Goal: Task Accomplishment & Management: Complete application form

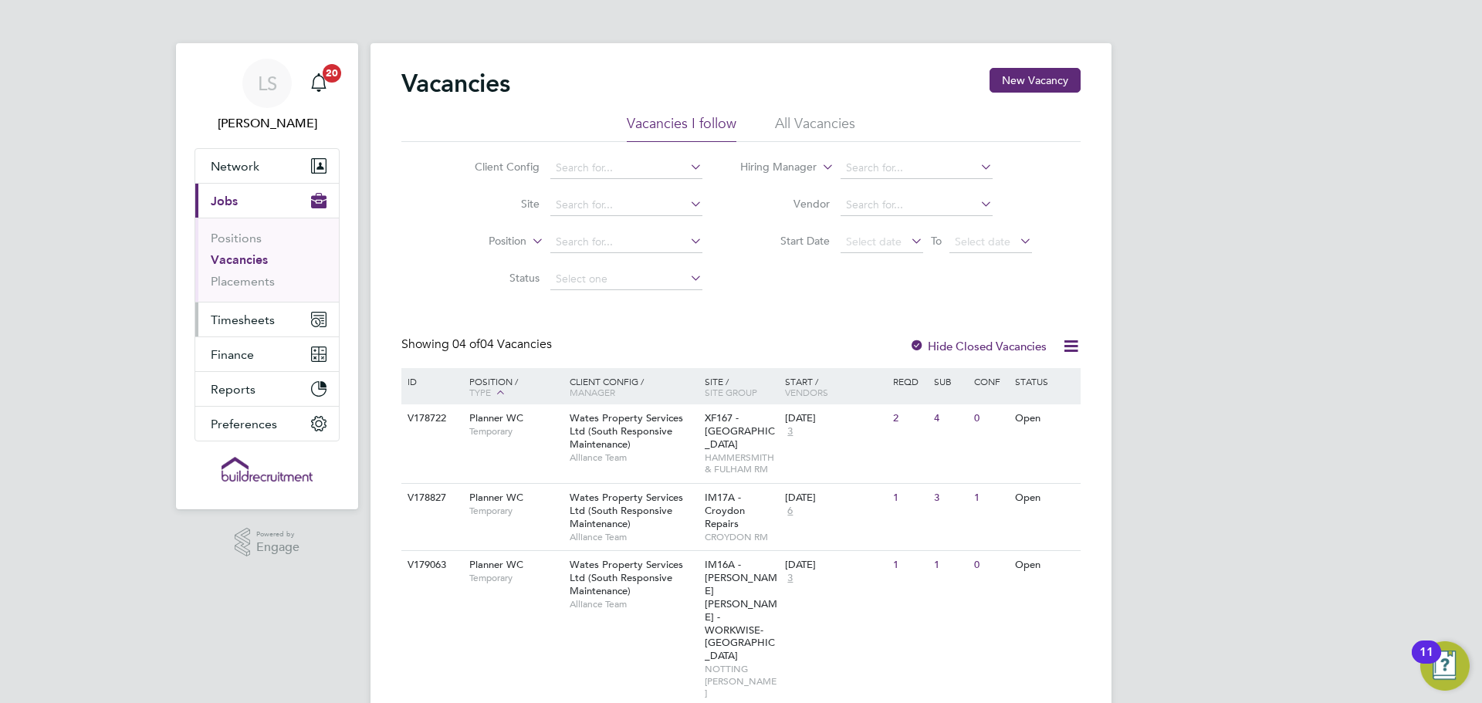
click at [245, 326] on span "Timesheets" at bounding box center [243, 320] width 64 height 15
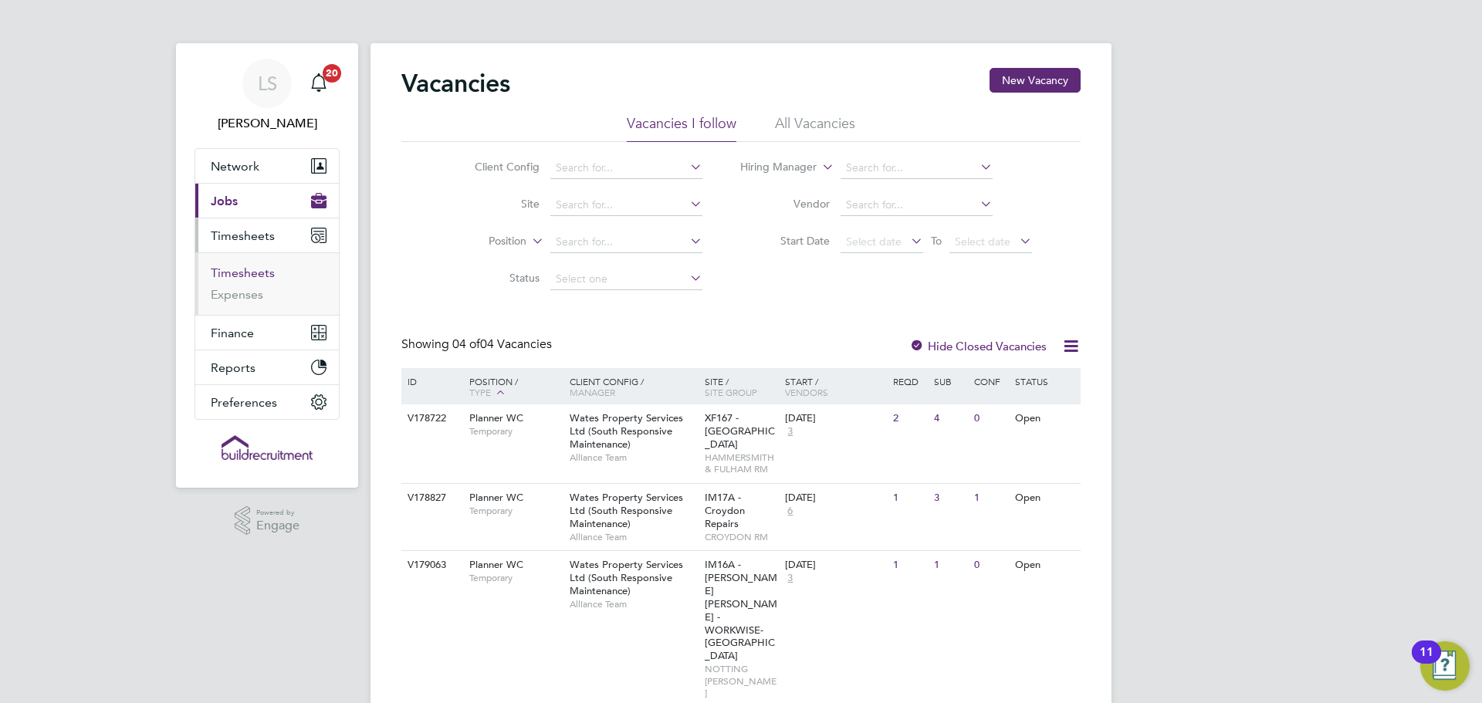
click at [247, 271] on link "Timesheets" at bounding box center [243, 273] width 64 height 15
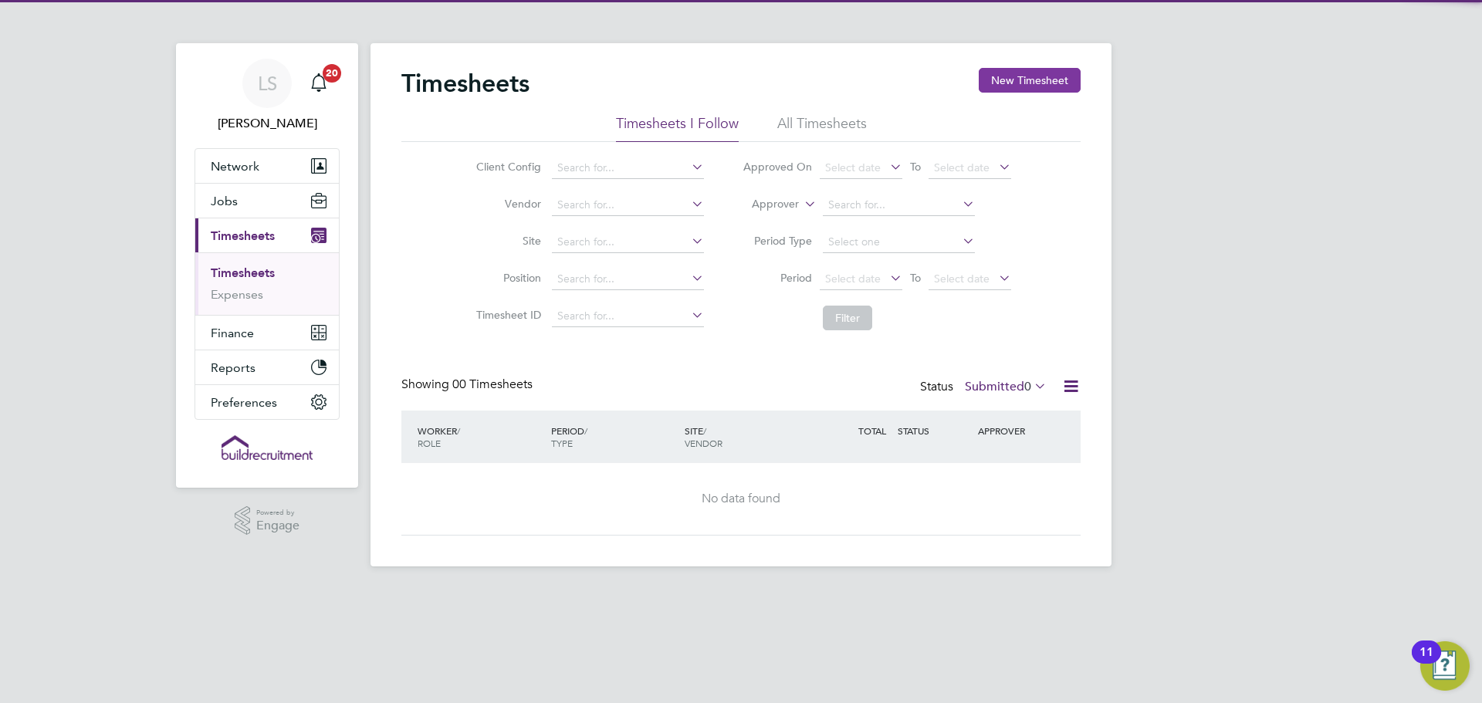
click at [1045, 85] on button "New Timesheet" at bounding box center [1030, 80] width 102 height 25
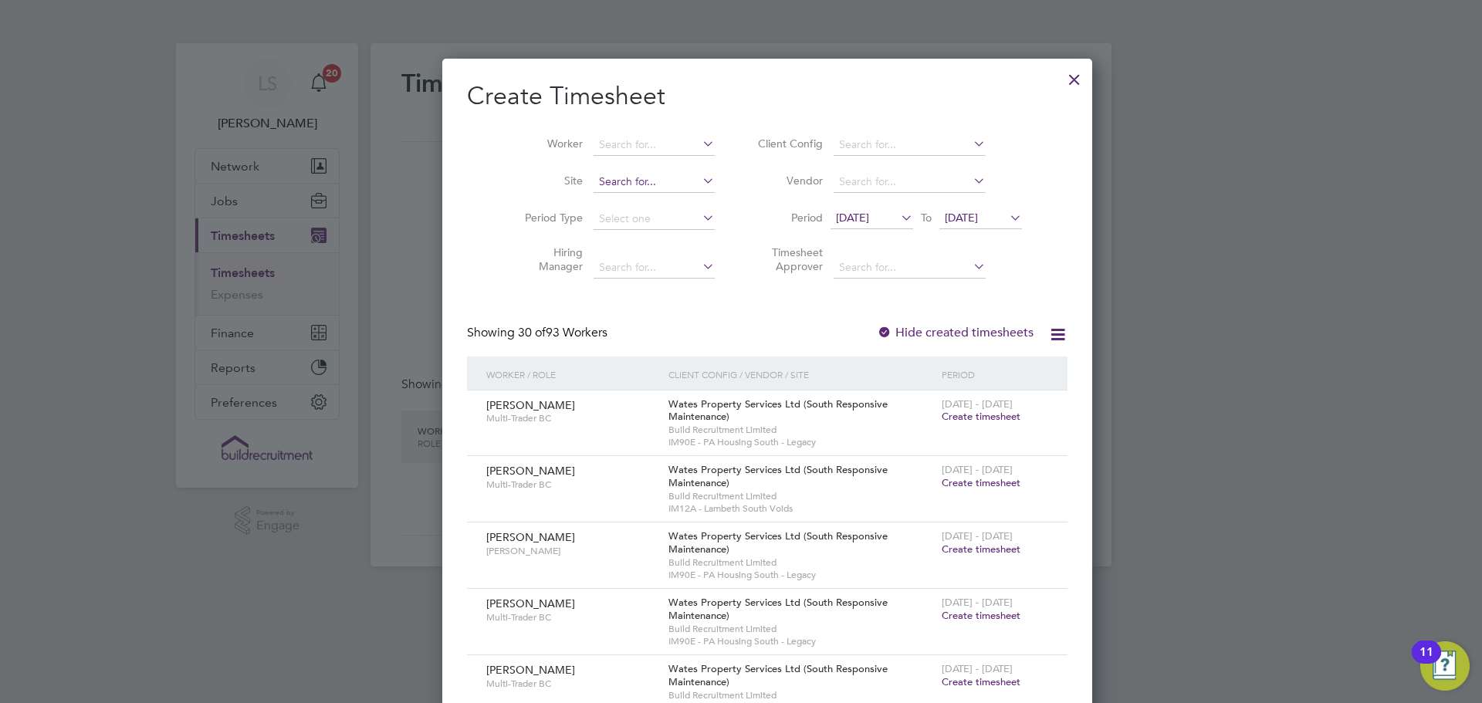
scroll to position [2558, 598]
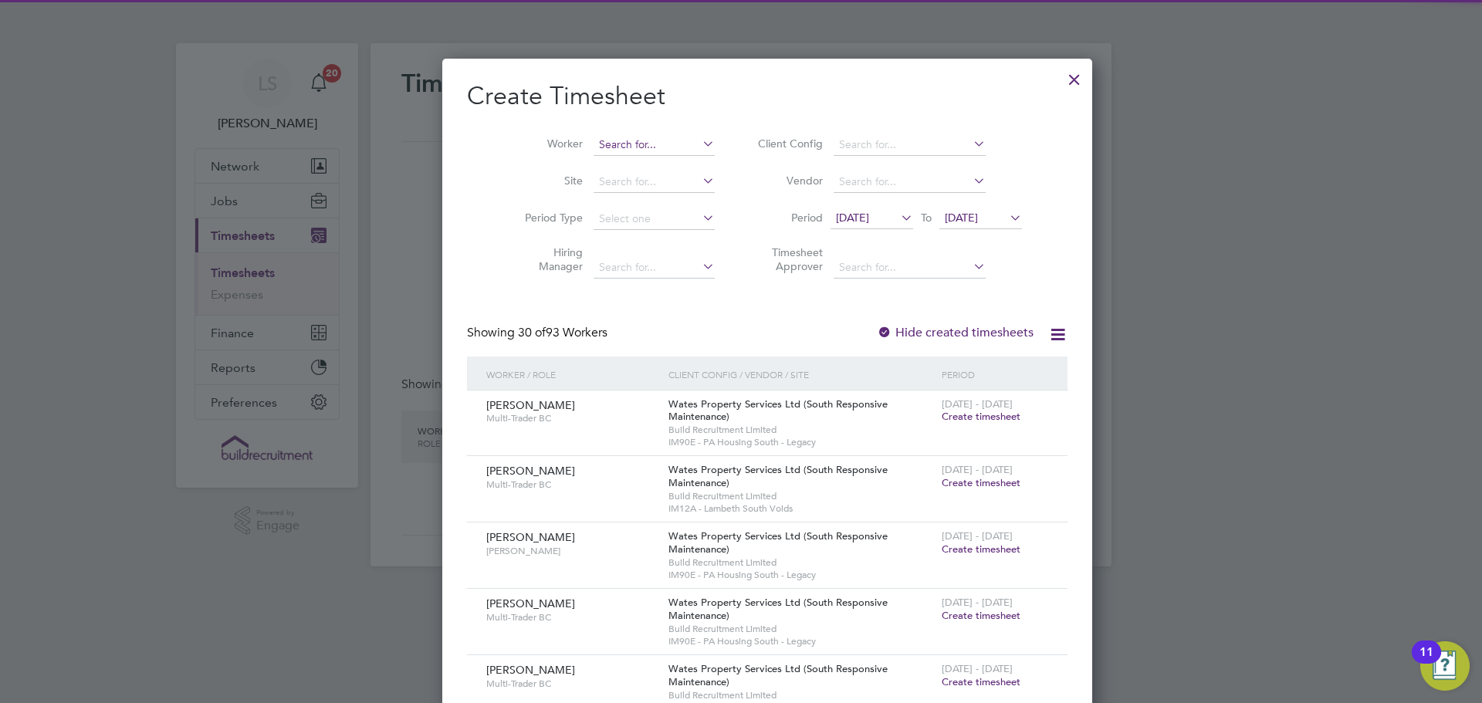
drag, startPoint x: 597, startPoint y: 144, endPoint x: 611, endPoint y: 144, distance: 13.9
click at [598, 144] on input at bounding box center [654, 145] width 121 height 22
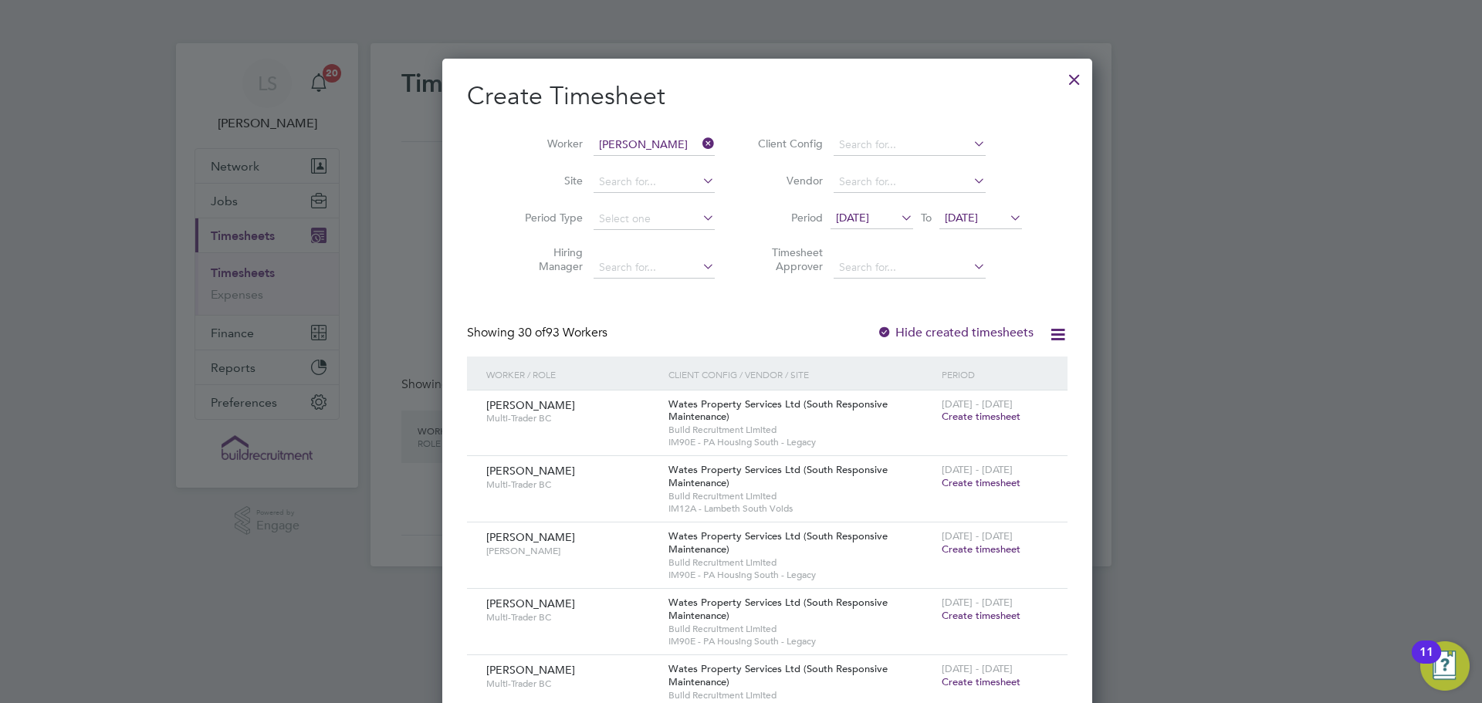
click at [665, 163] on b "Ak" at bounding box center [672, 165] width 14 height 13
type input "[PERSON_NAME]"
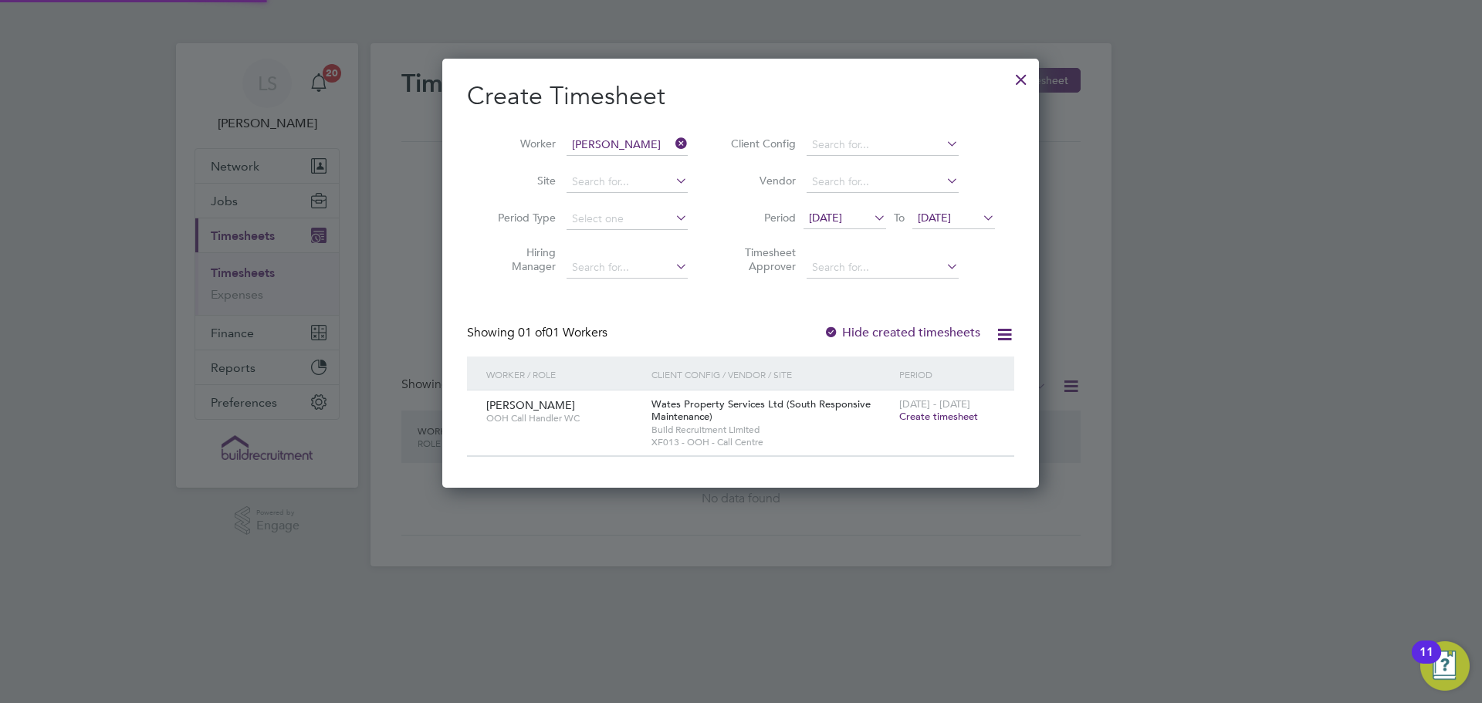
scroll to position [430, 598]
click at [936, 414] on span "Create timesheet" at bounding box center [938, 416] width 79 height 13
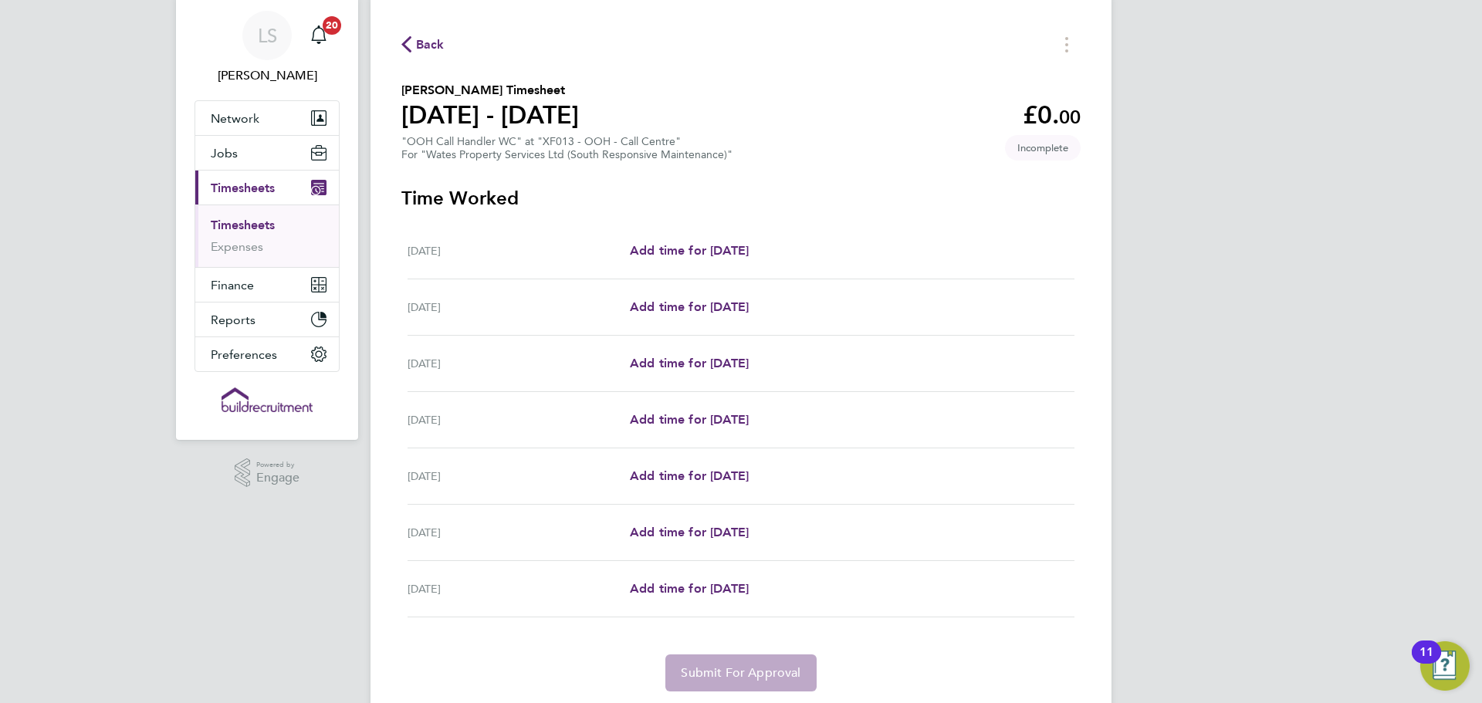
scroll to position [21, 0]
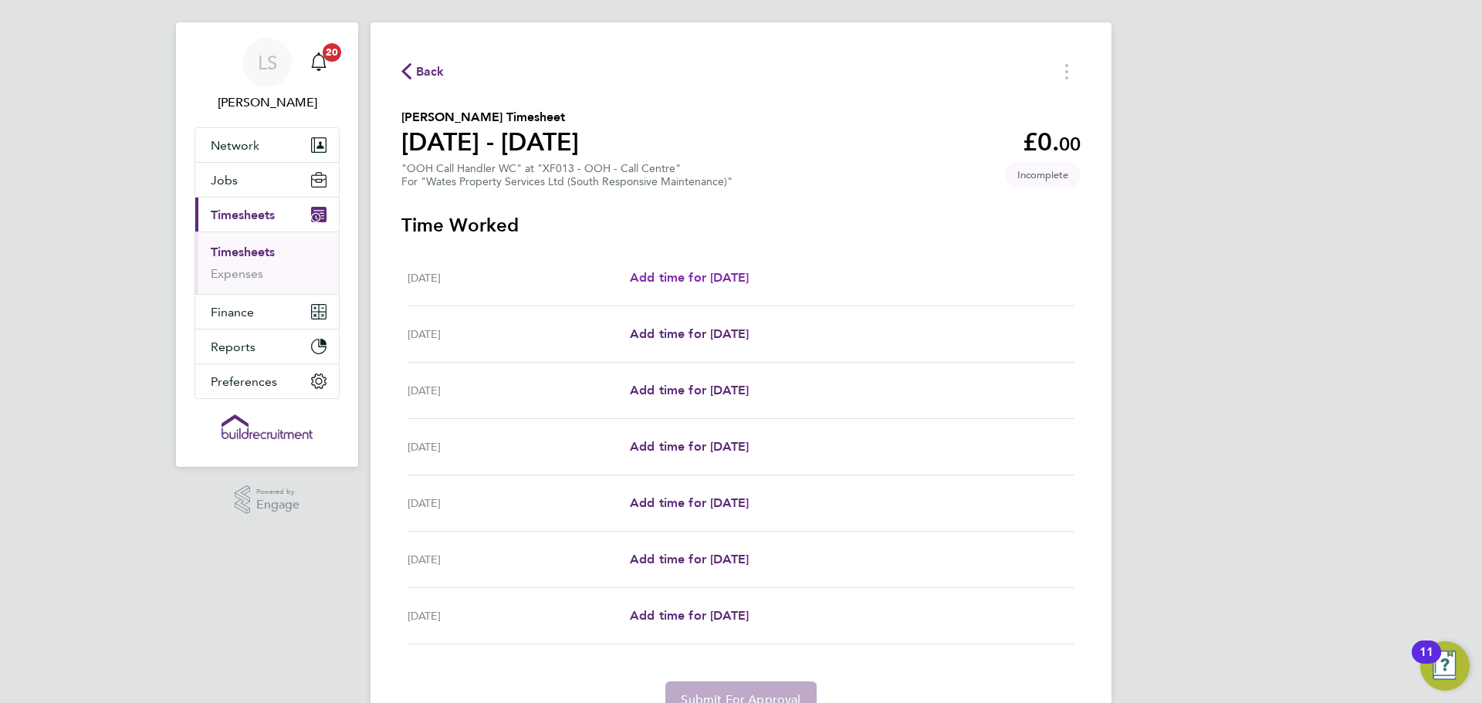
click at [695, 275] on span "Add time for [DATE]" at bounding box center [689, 277] width 119 height 15
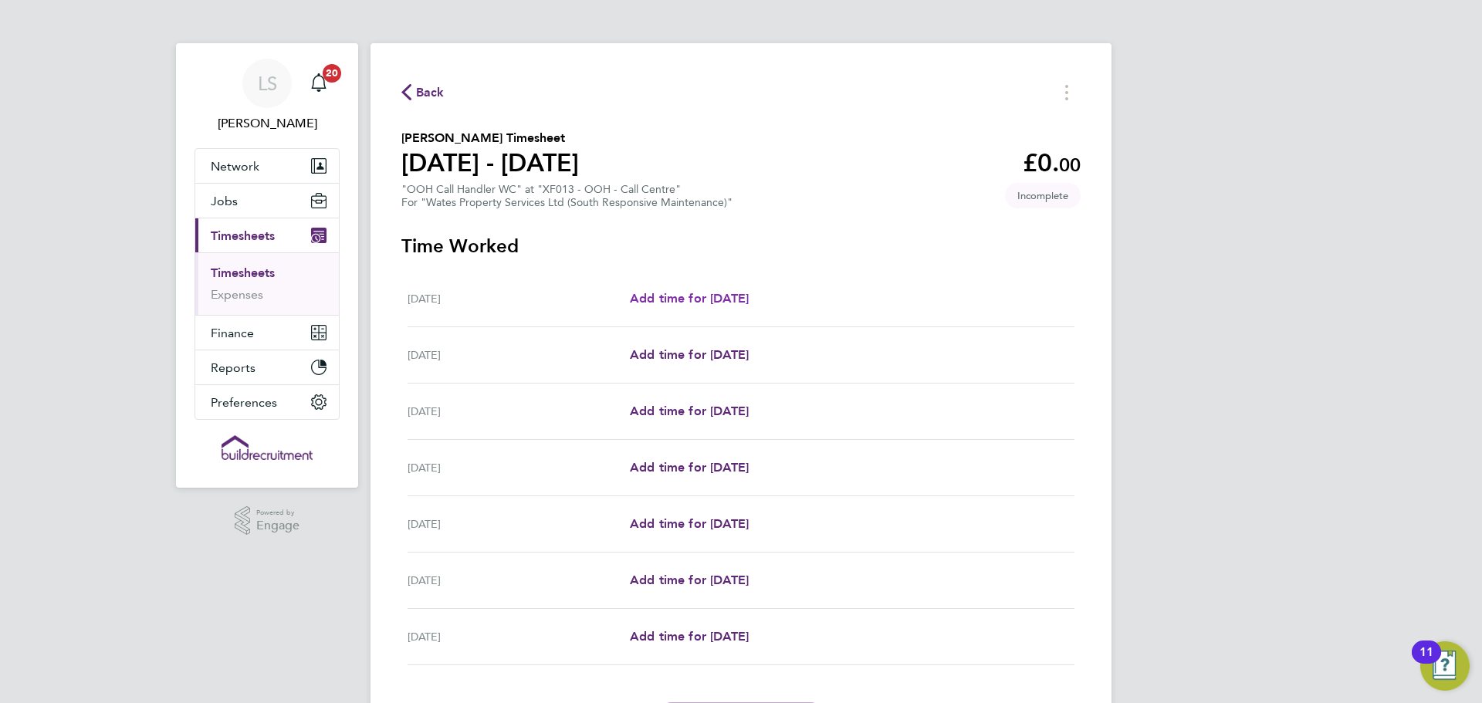
select select "30"
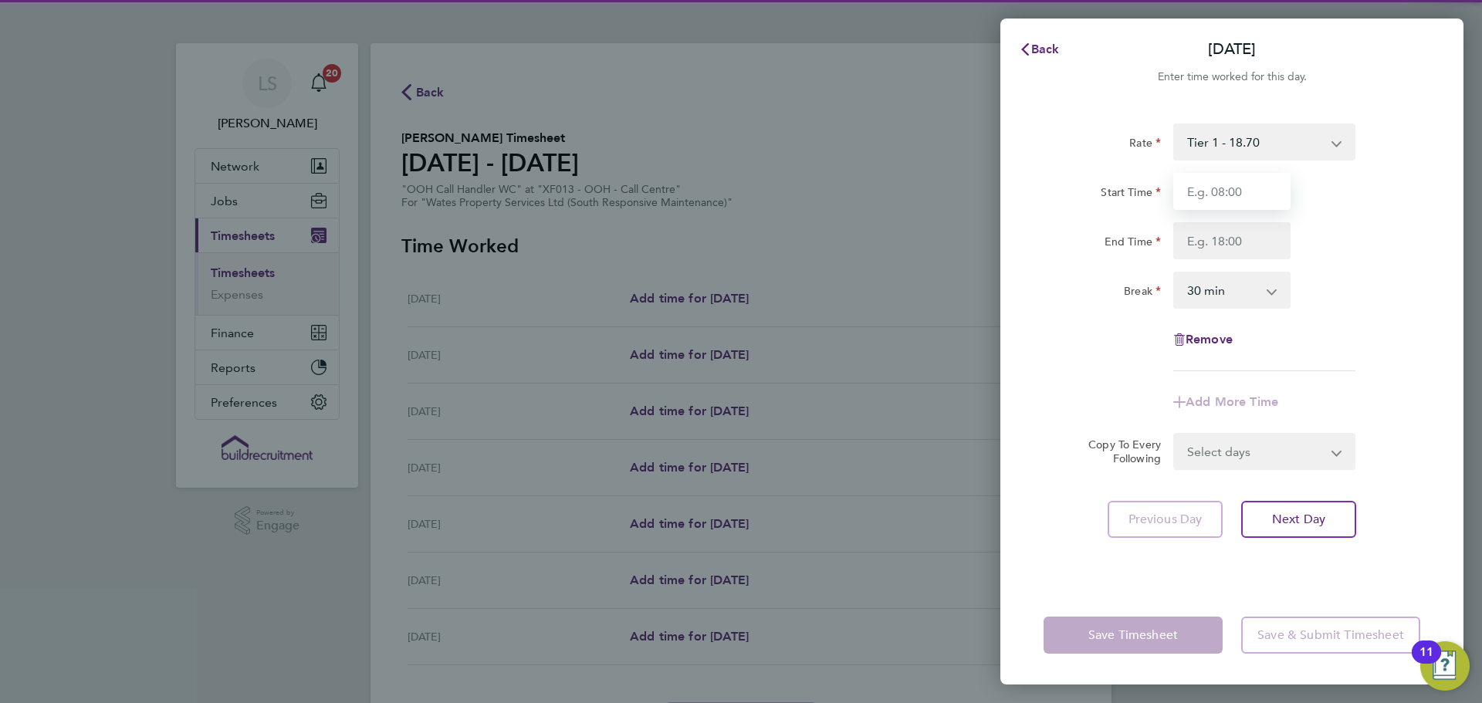
click at [1239, 187] on input "Start Time" at bounding box center [1231, 191] width 117 height 37
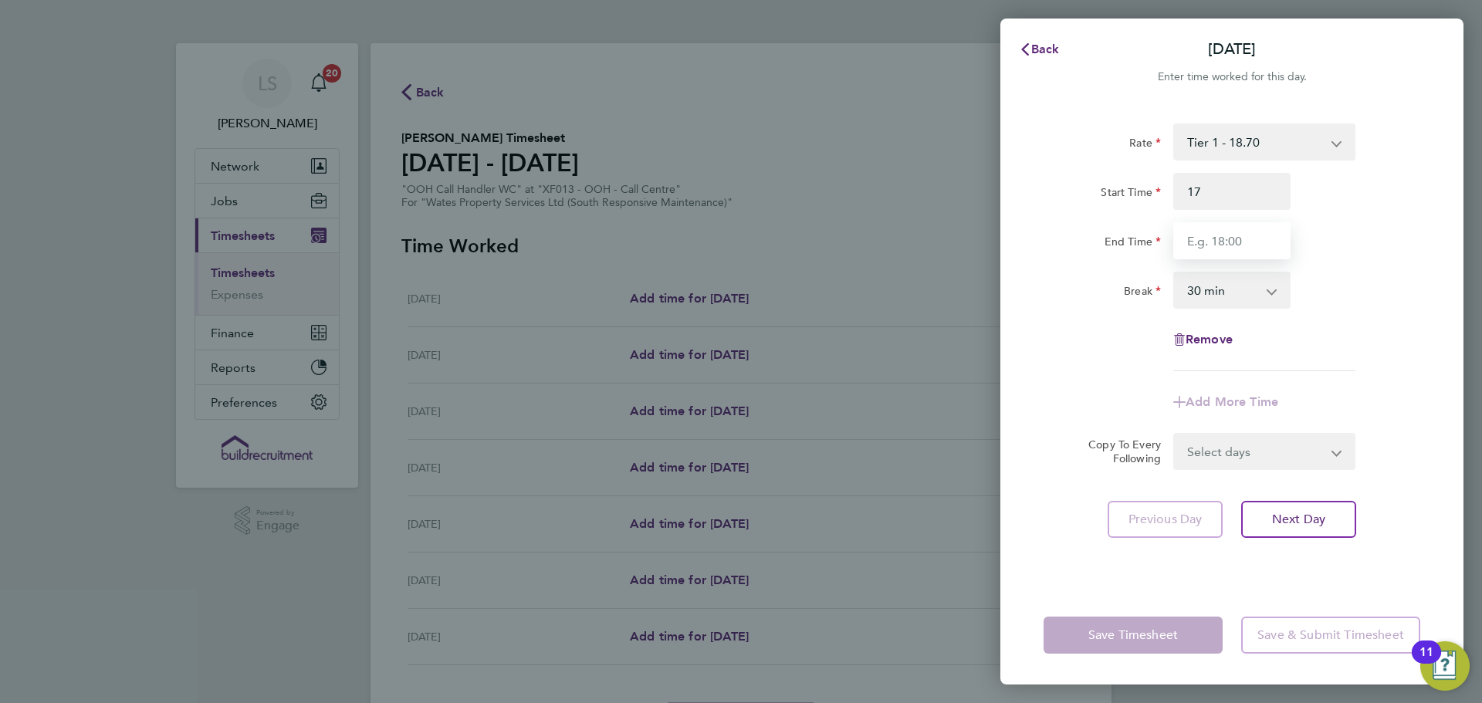
type input "17:00"
click at [1207, 246] on input "End Time" at bounding box center [1231, 240] width 117 height 37
type input "00:00"
click at [1205, 286] on select "0 min 15 min 30 min 45 min 60 min 75 min 90 min" at bounding box center [1223, 290] width 96 height 34
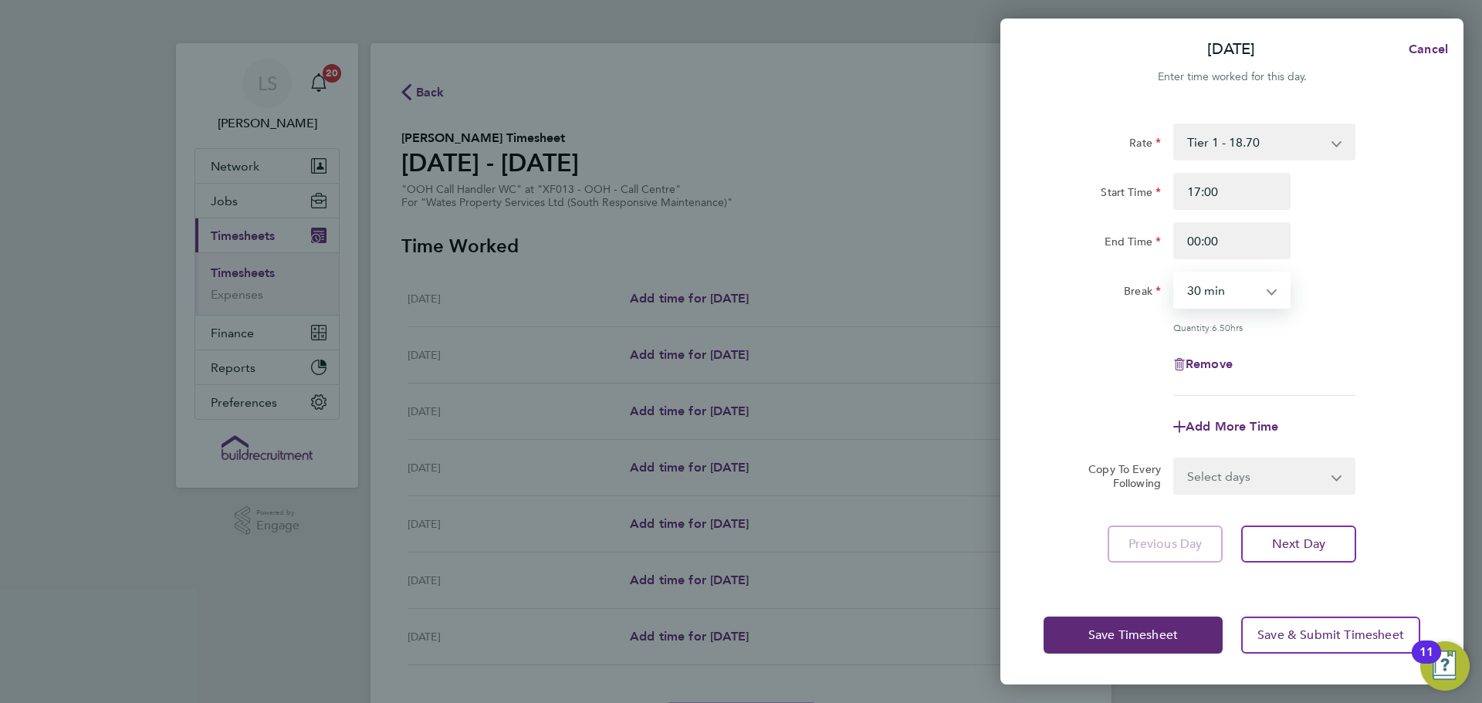
select select "0"
click at [1175, 273] on select "0 min 15 min 30 min 45 min 60 min 75 min 90 min" at bounding box center [1223, 290] width 96 height 34
click at [1138, 631] on span "Save Timesheet" at bounding box center [1134, 635] width 90 height 15
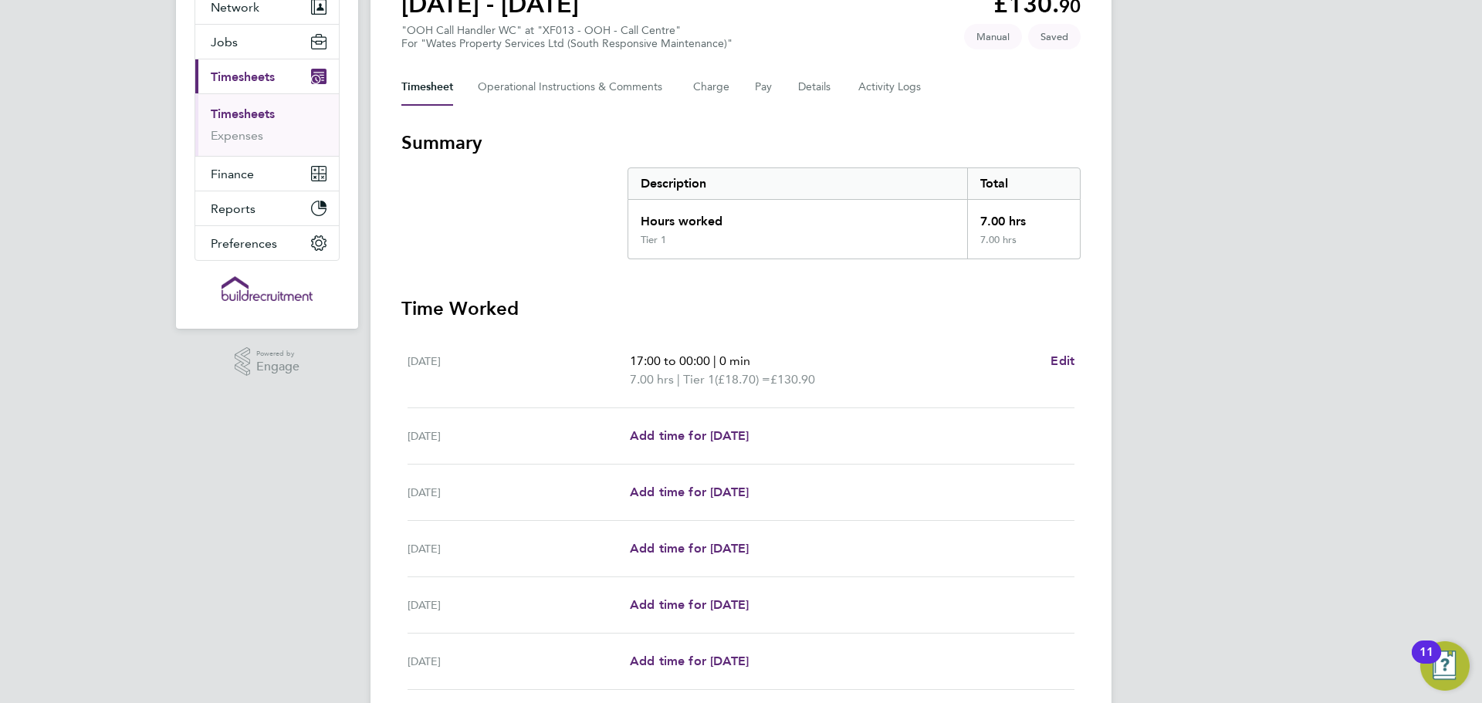
scroll to position [309, 0]
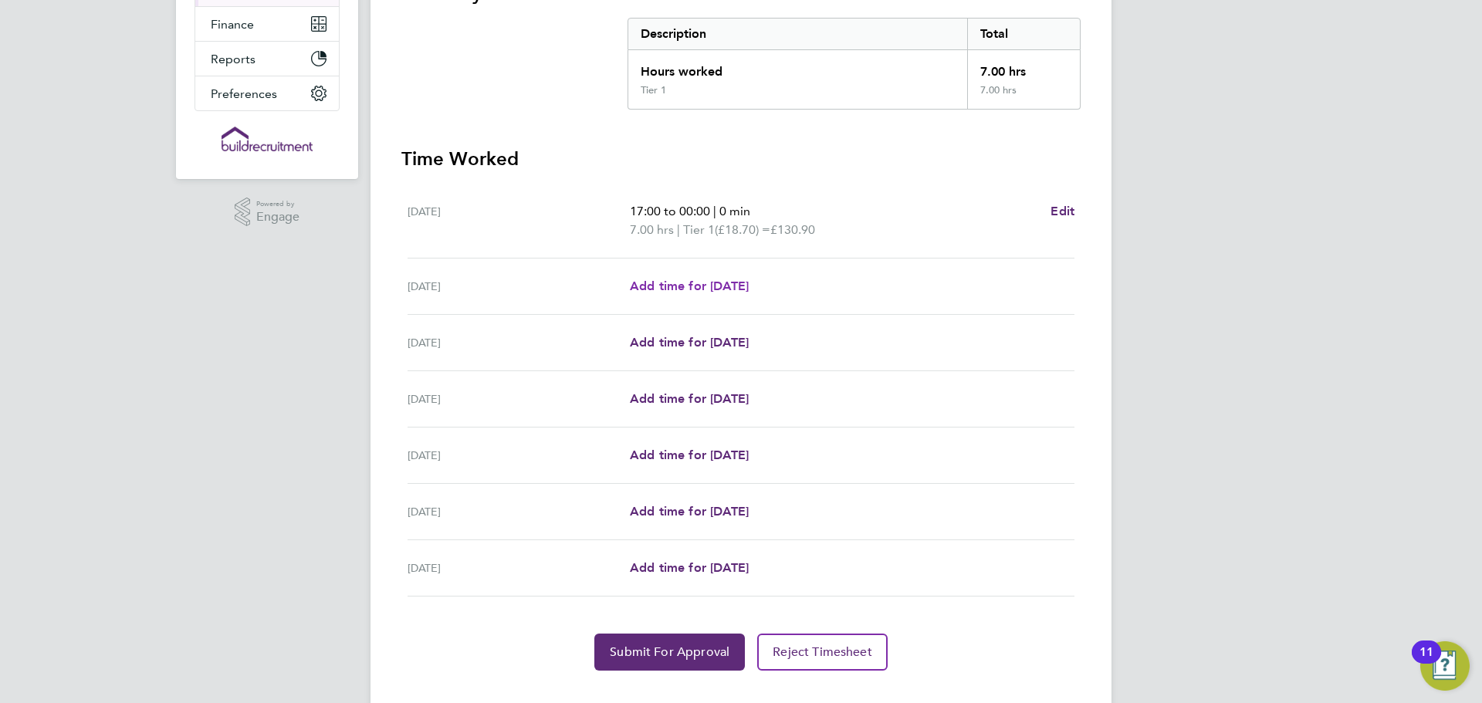
click at [699, 290] on span "Add time for [DATE]" at bounding box center [689, 286] width 119 height 15
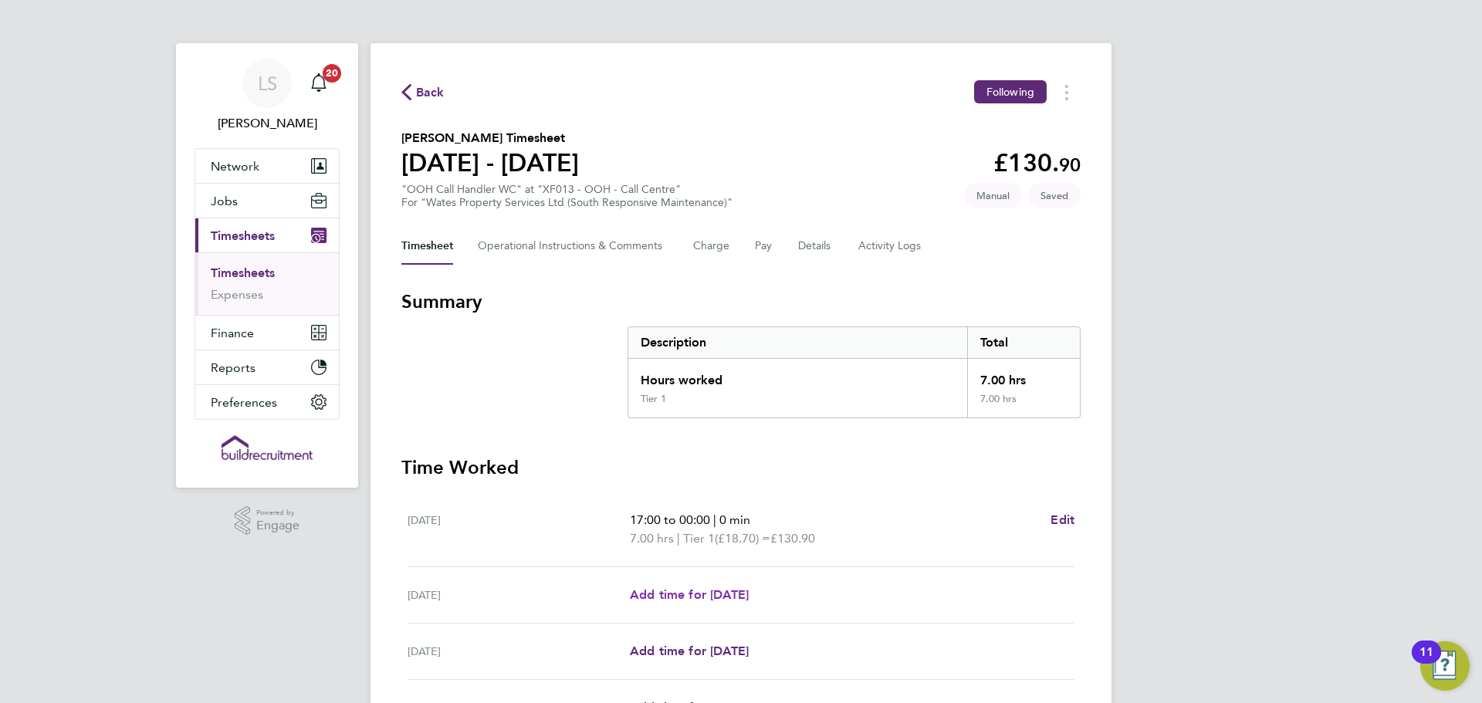
select select "30"
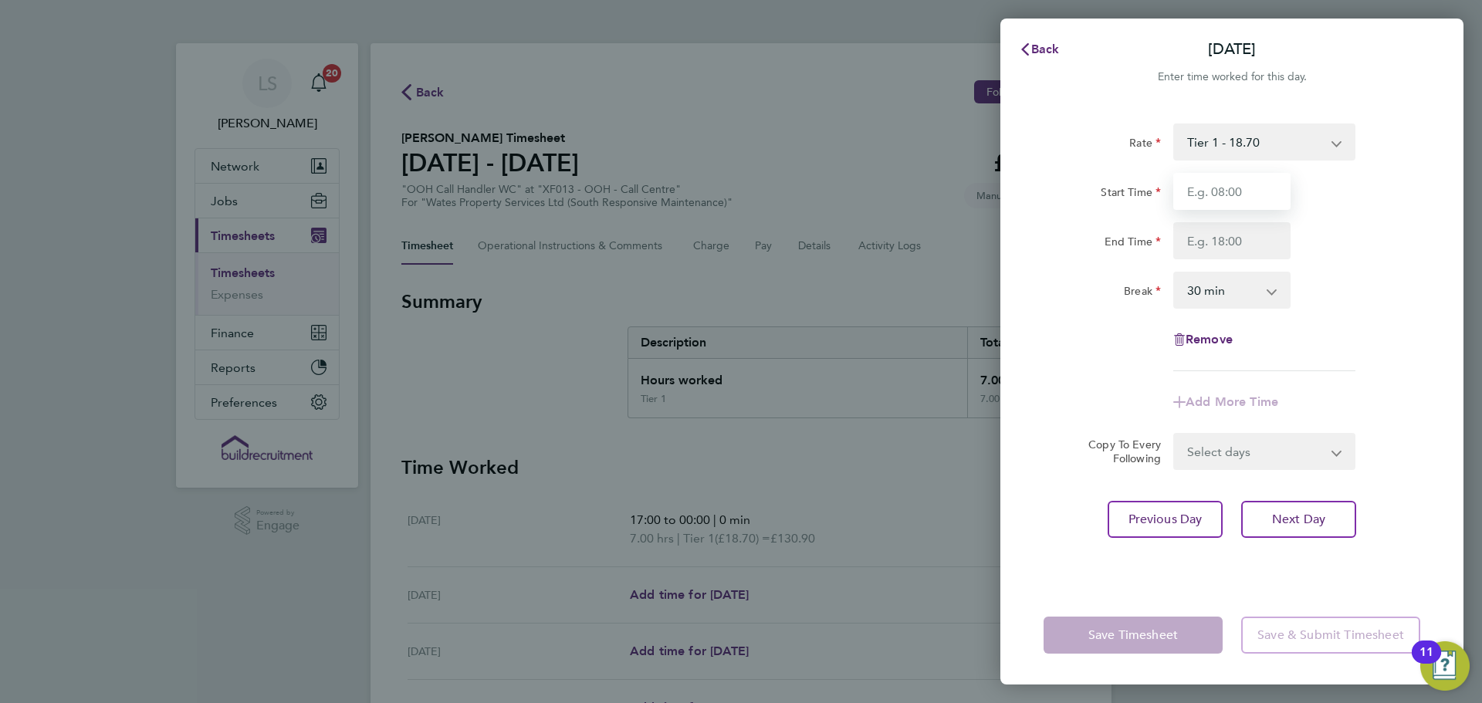
click at [1256, 190] on input "Start Time" at bounding box center [1231, 191] width 117 height 37
type input "17:00"
click at [1196, 233] on input "End Time" at bounding box center [1231, 240] width 117 height 37
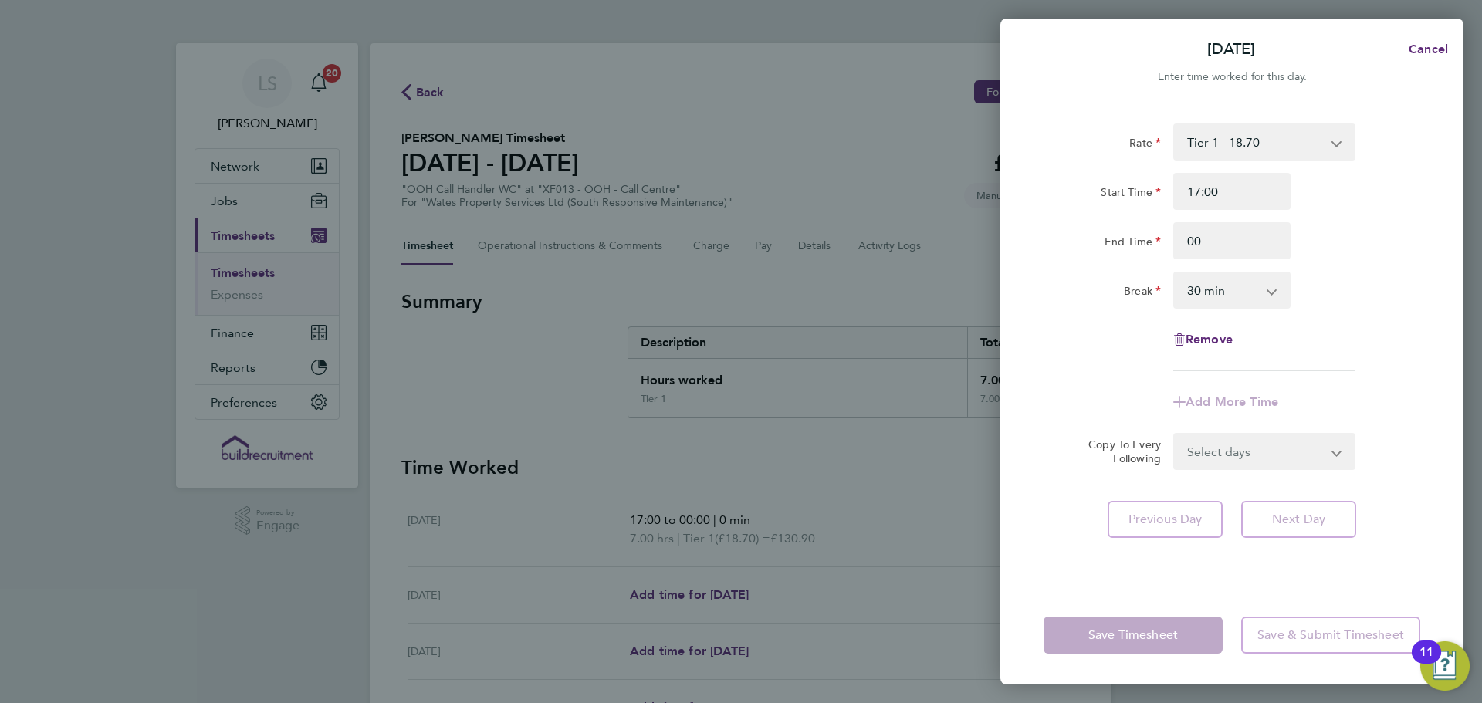
type input "00:00"
click at [1194, 292] on select "0 min 15 min 30 min 45 min 60 min 75 min 90 min" at bounding box center [1223, 290] width 96 height 34
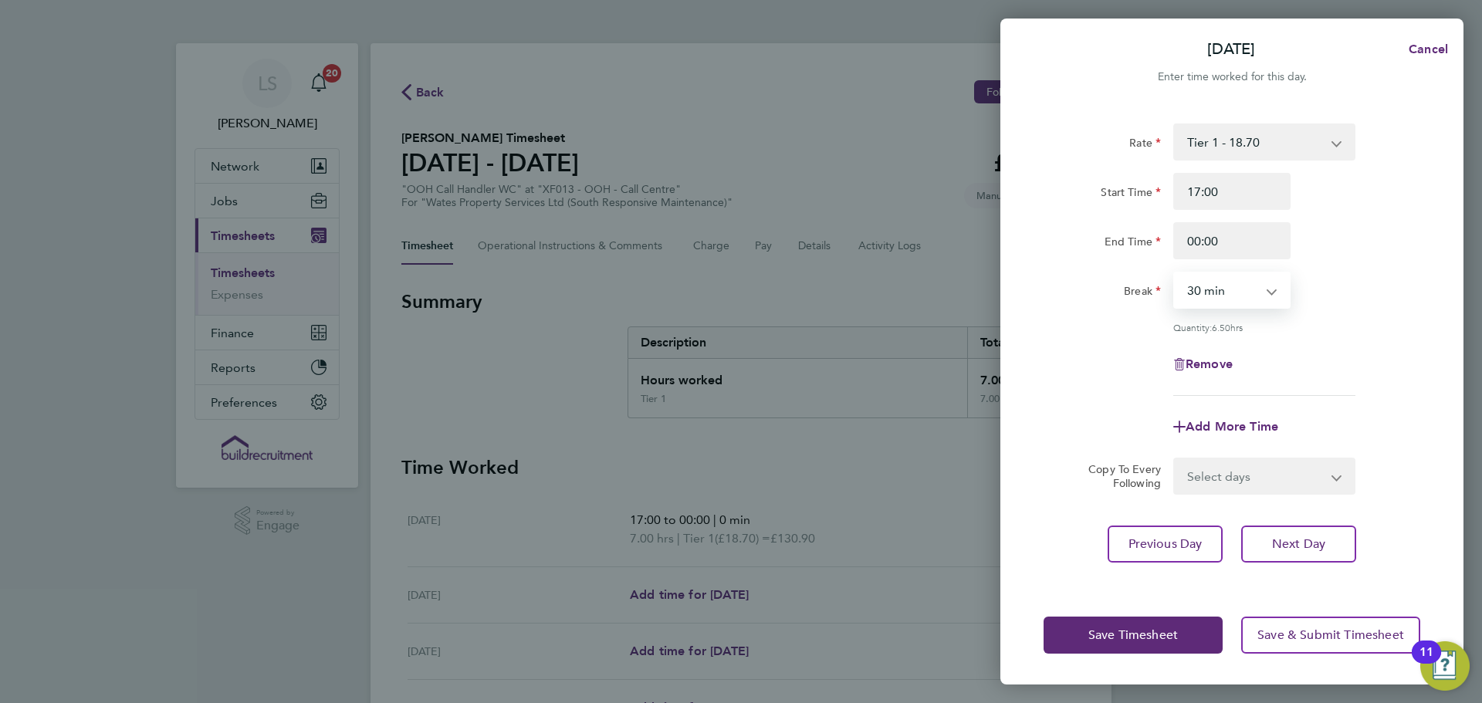
select select "0"
click at [1175, 273] on select "0 min 15 min 30 min 45 min 60 min 75 min 90 min" at bounding box center [1223, 290] width 96 height 34
click at [1082, 314] on div "Rate Tier 1 - 18.70 Start Time 17:00 End Time 00:00 Break 0 min 15 min 30 min 4…" at bounding box center [1232, 260] width 377 height 273
click at [1125, 638] on span "Save Timesheet" at bounding box center [1134, 635] width 90 height 15
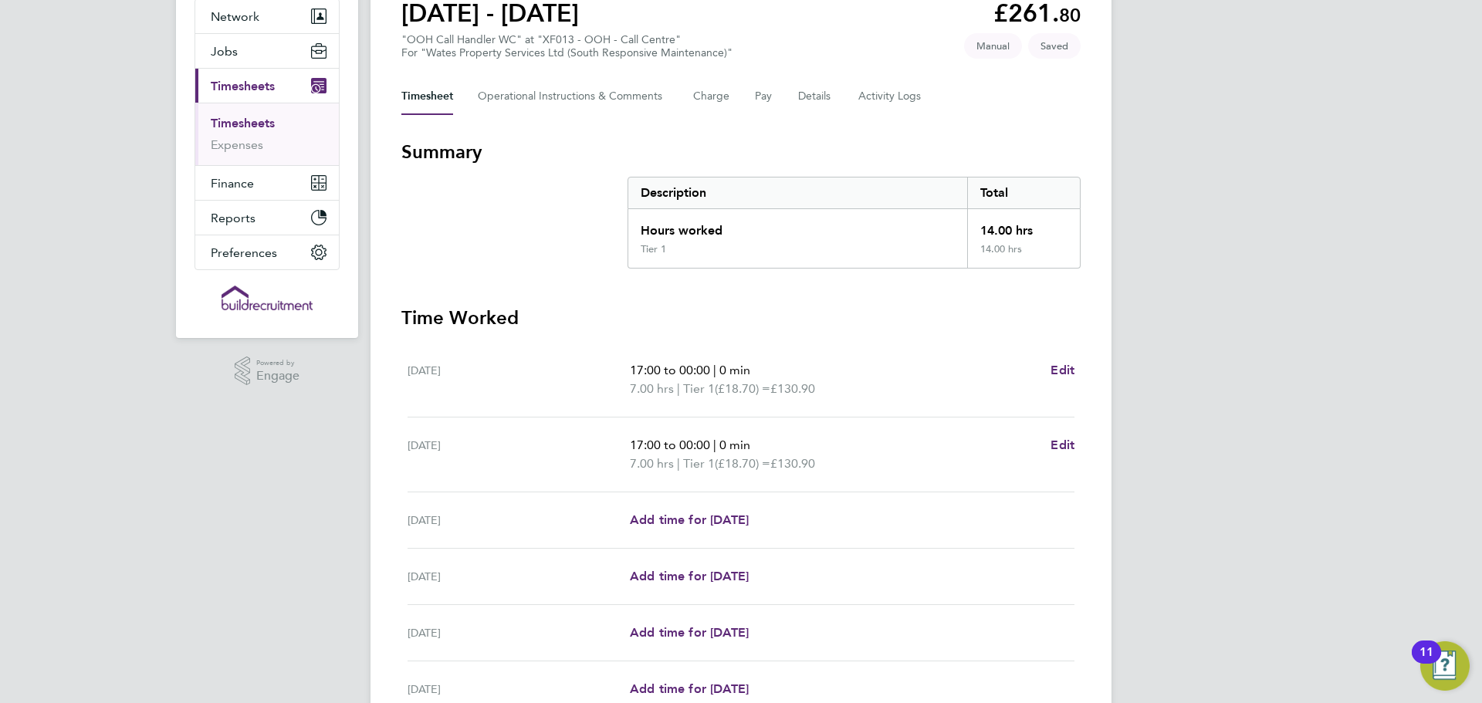
scroll to position [357, 0]
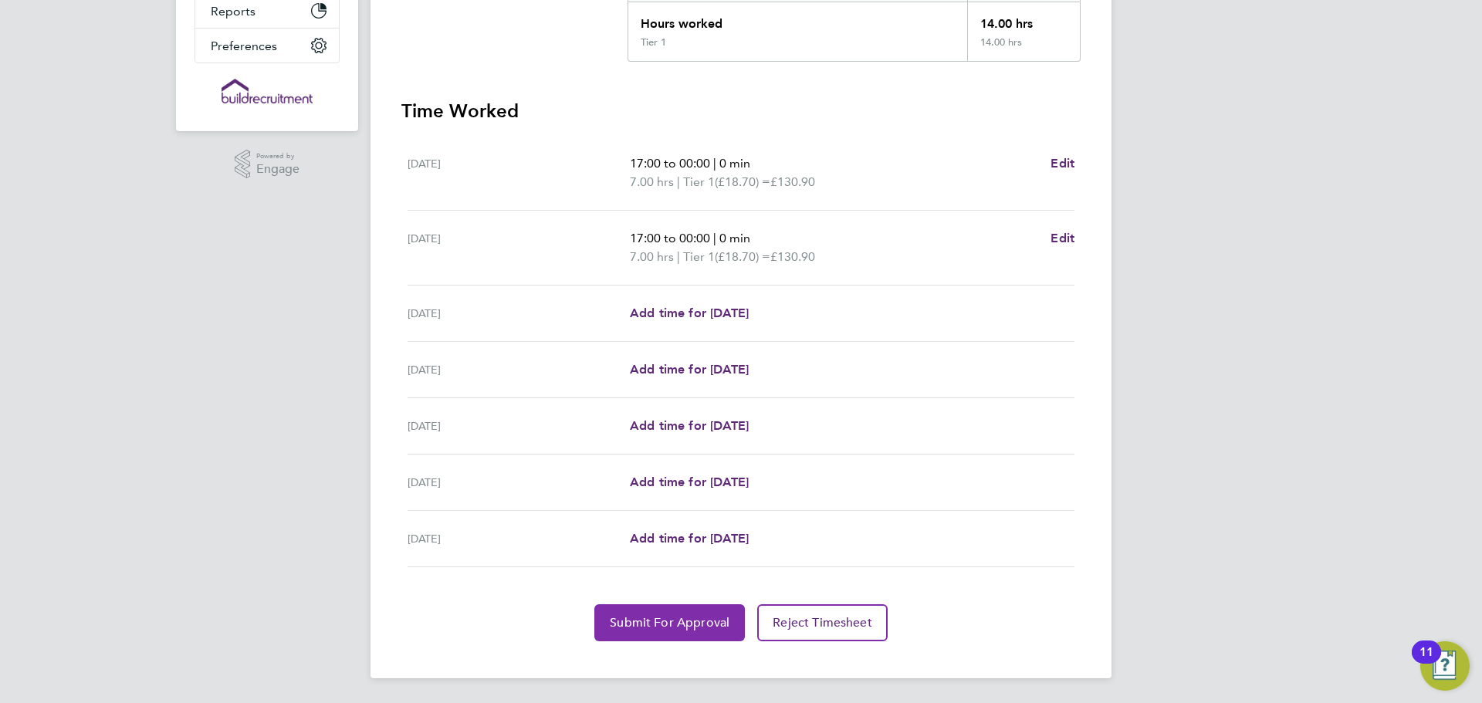
click at [695, 616] on span "Submit For Approval" at bounding box center [670, 622] width 120 height 15
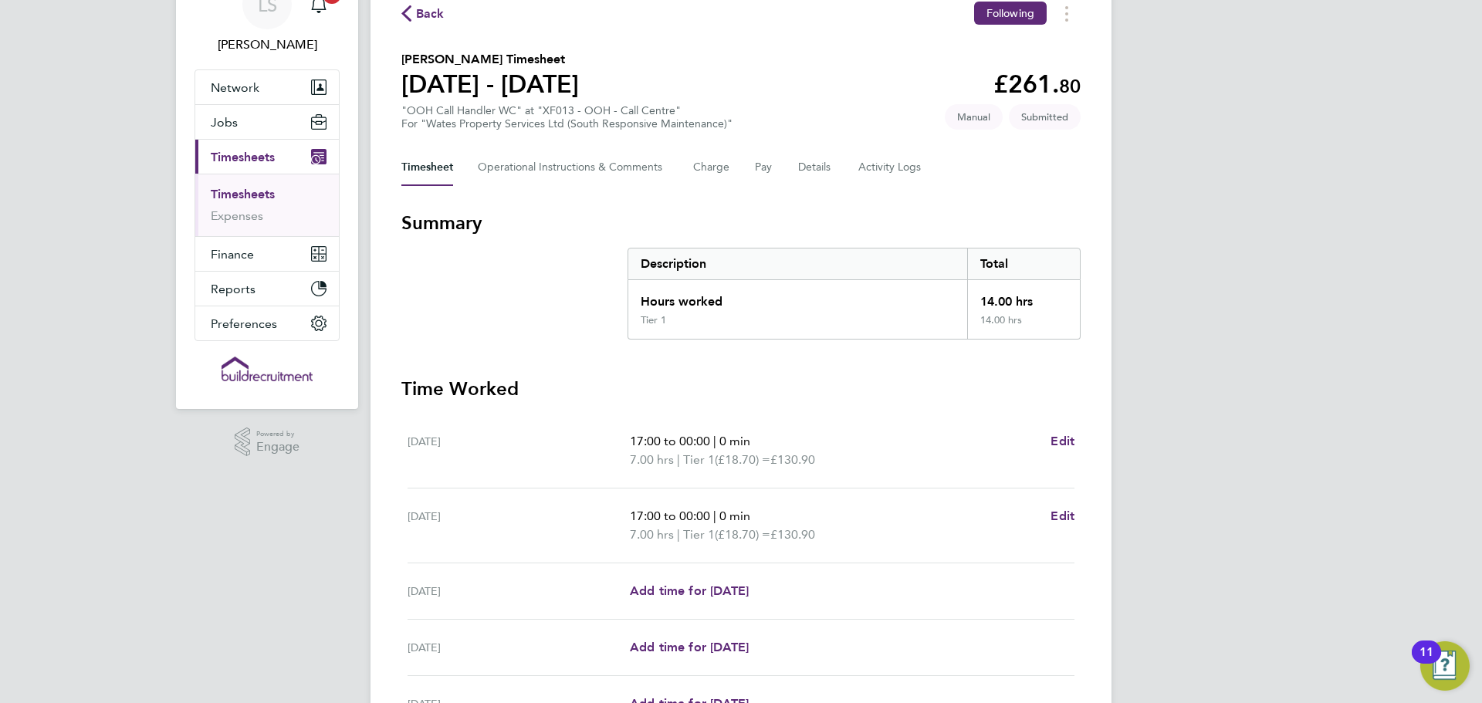
scroll to position [0, 0]
